Goal: Download file/media

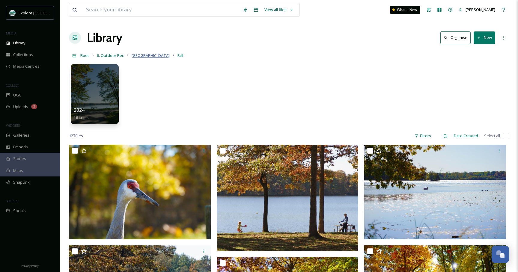
click at [140, 56] on span "[GEOGRAPHIC_DATA]" at bounding box center [151, 55] width 38 height 5
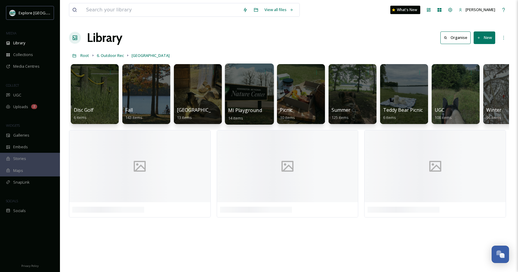
scroll to position [0, 24]
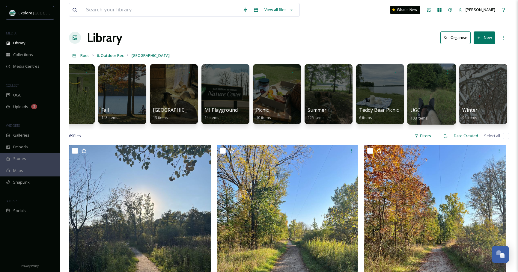
click at [423, 87] on div at bounding box center [431, 94] width 49 height 61
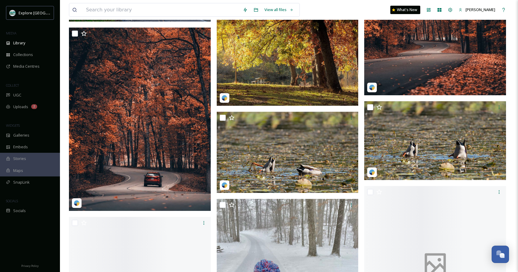
scroll to position [4301, 0]
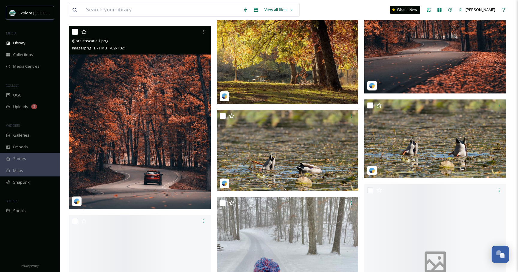
click at [162, 98] on img at bounding box center [140, 118] width 142 height 184
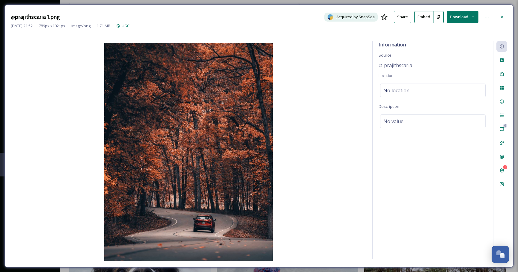
click at [456, 19] on button "Download" at bounding box center [463, 17] width 32 height 12
click at [438, 32] on span "Download Original (789 x 1021)" at bounding box center [448, 31] width 55 height 6
click at [502, 15] on icon at bounding box center [502, 17] width 5 height 5
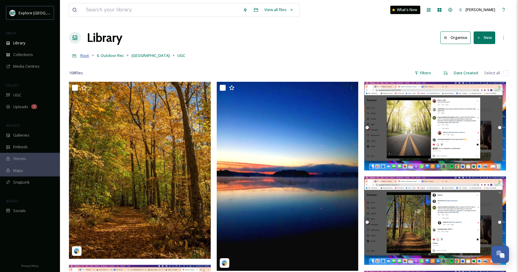
click at [83, 55] on span "Root" at bounding box center [84, 55] width 9 height 5
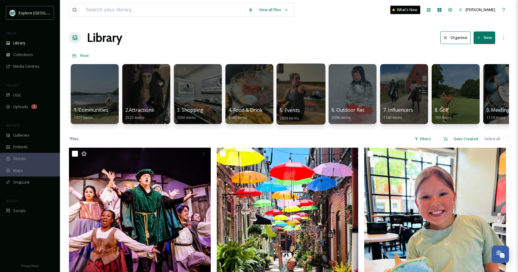
click at [289, 85] on div at bounding box center [300, 94] width 49 height 61
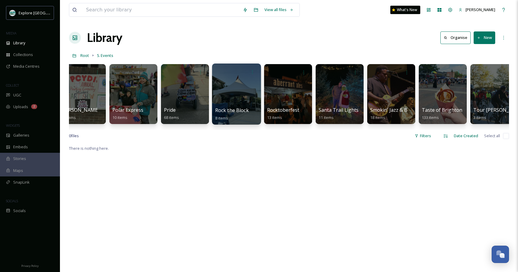
scroll to position [0, 1819]
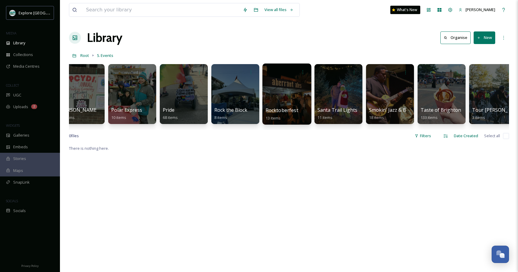
click at [293, 84] on div at bounding box center [286, 94] width 49 height 61
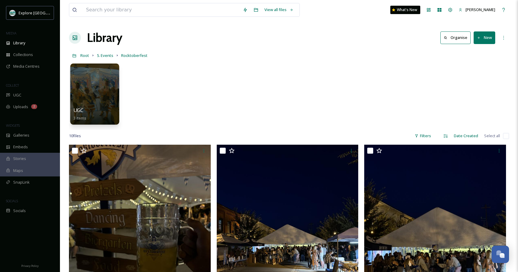
click at [109, 96] on div at bounding box center [94, 94] width 49 height 61
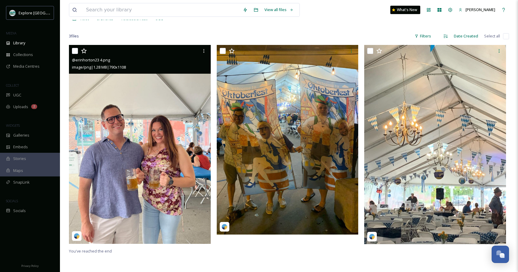
scroll to position [38, 0]
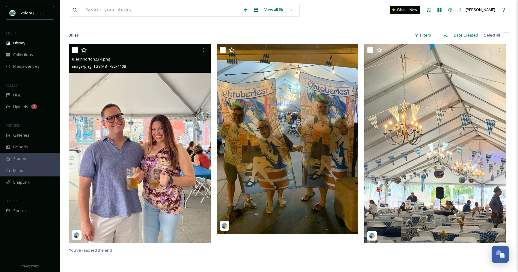
click at [154, 155] on img at bounding box center [140, 143] width 142 height 199
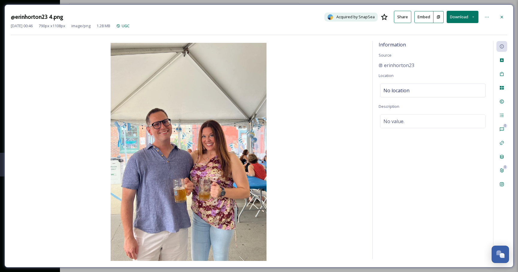
click at [302, 91] on img at bounding box center [189, 152] width 356 height 218
click at [501, 16] on icon at bounding box center [502, 17] width 5 height 5
